Goal: Task Accomplishment & Management: Use online tool/utility

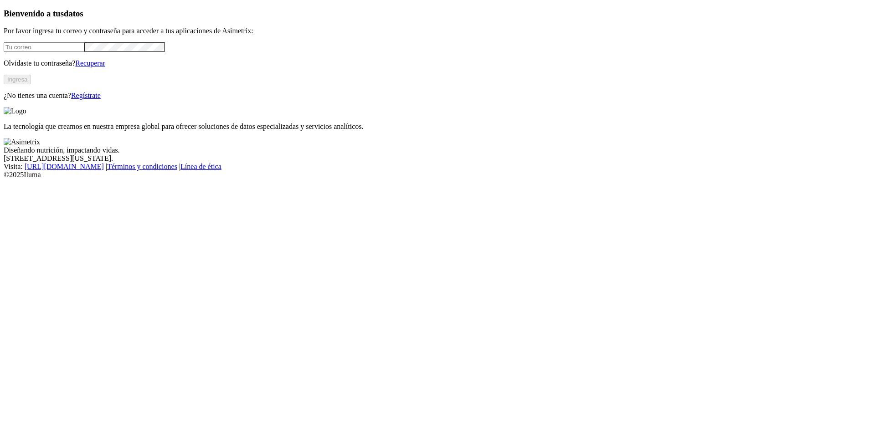
click at [84, 52] on input "email" at bounding box center [44, 47] width 81 height 10
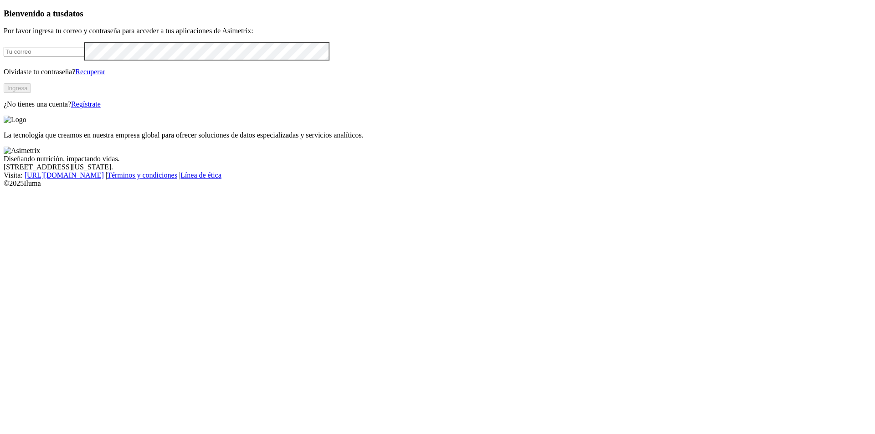
type input "[EMAIL_ADDRESS][PERSON_NAME][DOMAIN_NAME]"
click at [31, 93] on button "Ingresa" at bounding box center [17, 88] width 27 height 10
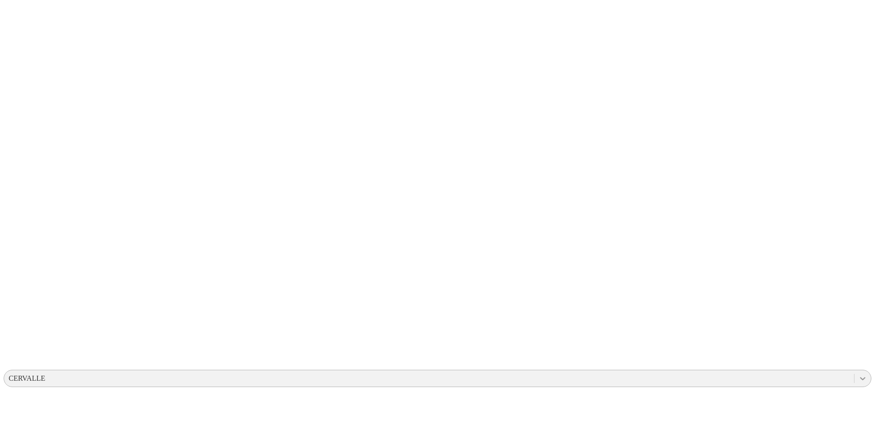
click at [858, 374] on icon at bounding box center [862, 378] width 9 height 9
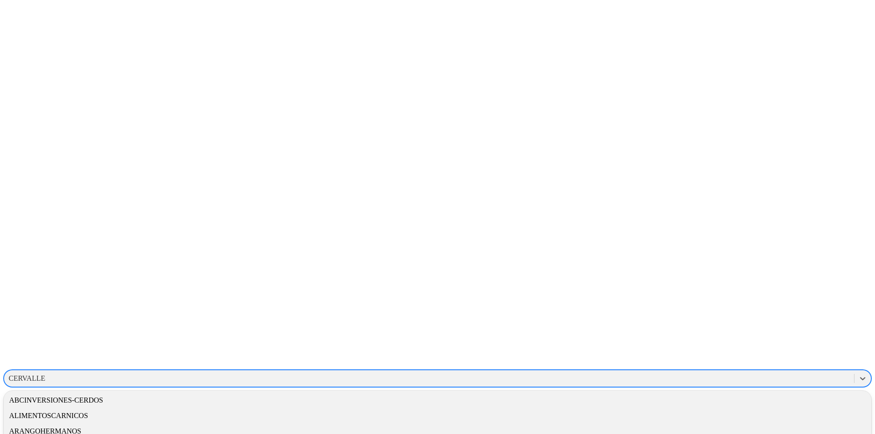
click at [731, 408] on div "ALIMENTOSCARNICOS" at bounding box center [438, 415] width 868 height 15
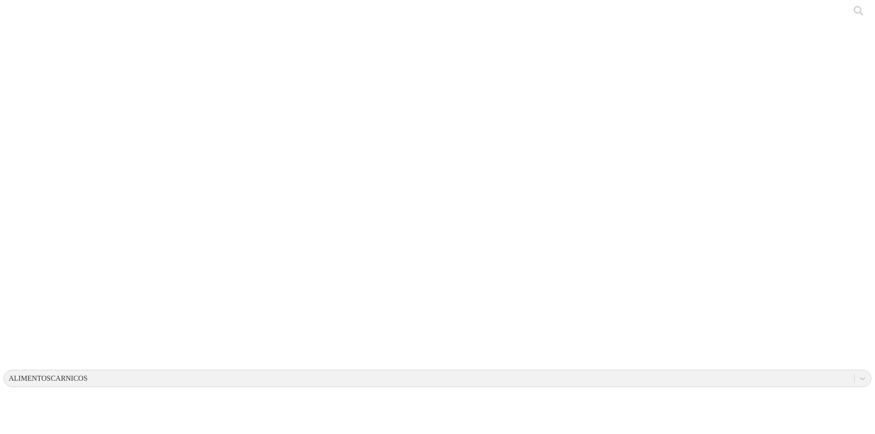
click at [149, 110] on div at bounding box center [441, 217] width 875 height 434
